Goal: Task Accomplishment & Management: Use online tool/utility

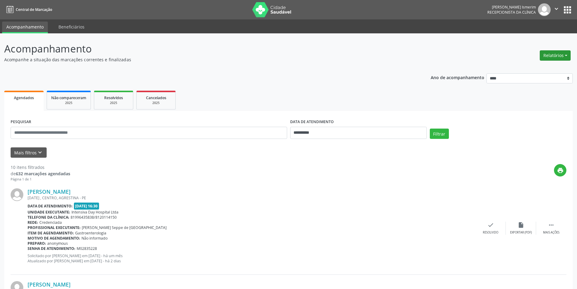
click at [557, 52] on button "Relatórios" at bounding box center [555, 55] width 31 height 10
click at [539, 67] on link "Agendamentos" at bounding box center [538, 68] width 65 height 8
select select "*"
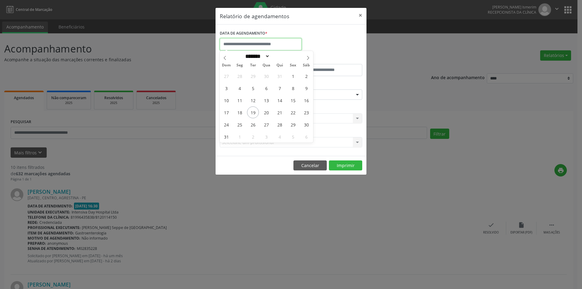
click at [277, 44] on input "text" at bounding box center [261, 44] width 82 height 12
click at [281, 125] on span "28" at bounding box center [280, 124] width 12 height 12
type input "**********"
click at [281, 125] on span "28" at bounding box center [280, 124] width 12 height 12
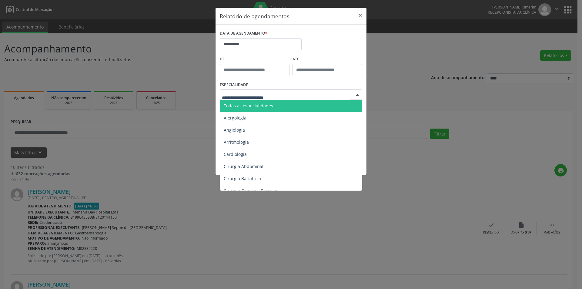
click at [274, 104] on span "Todas as especialidades" at bounding box center [291, 106] width 143 height 12
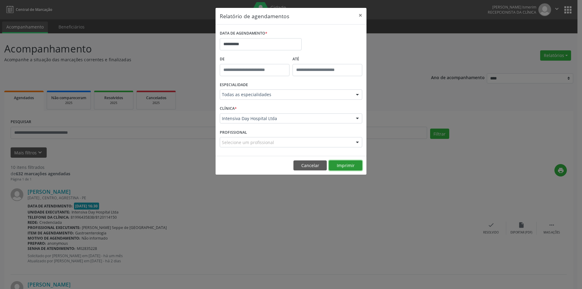
click at [350, 164] on button "Imprimir" at bounding box center [345, 165] width 33 height 10
